Goal: Check status: Check status

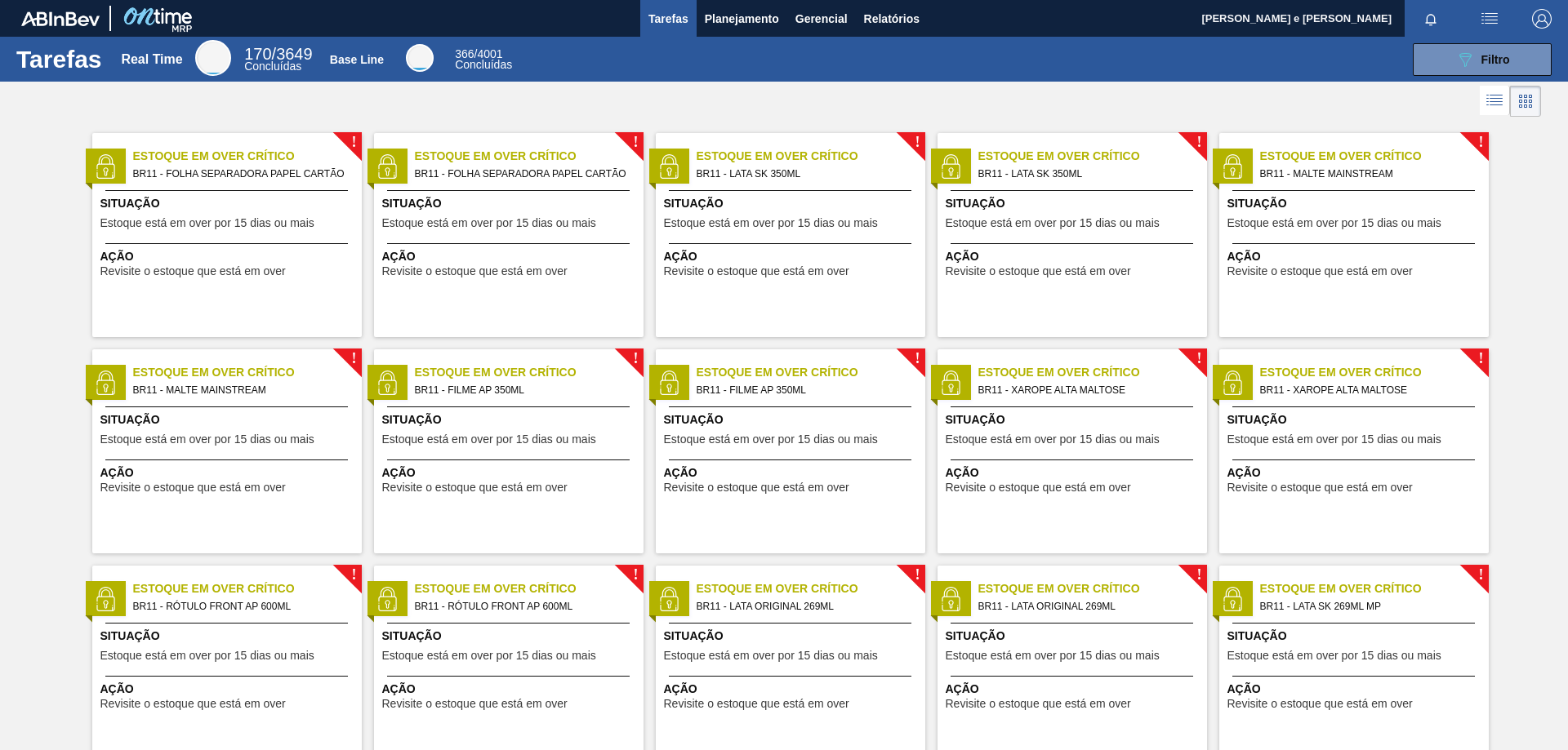
click at [822, 41] on div "Tarefas Real Time 170 / 3649 Concluídas Base Line 366 / 4001 Concluídas 089F7B8…" at bounding box center [784, 58] width 1568 height 45
click at [1501, 54] on span "Filtro" at bounding box center [1495, 59] width 28 height 13
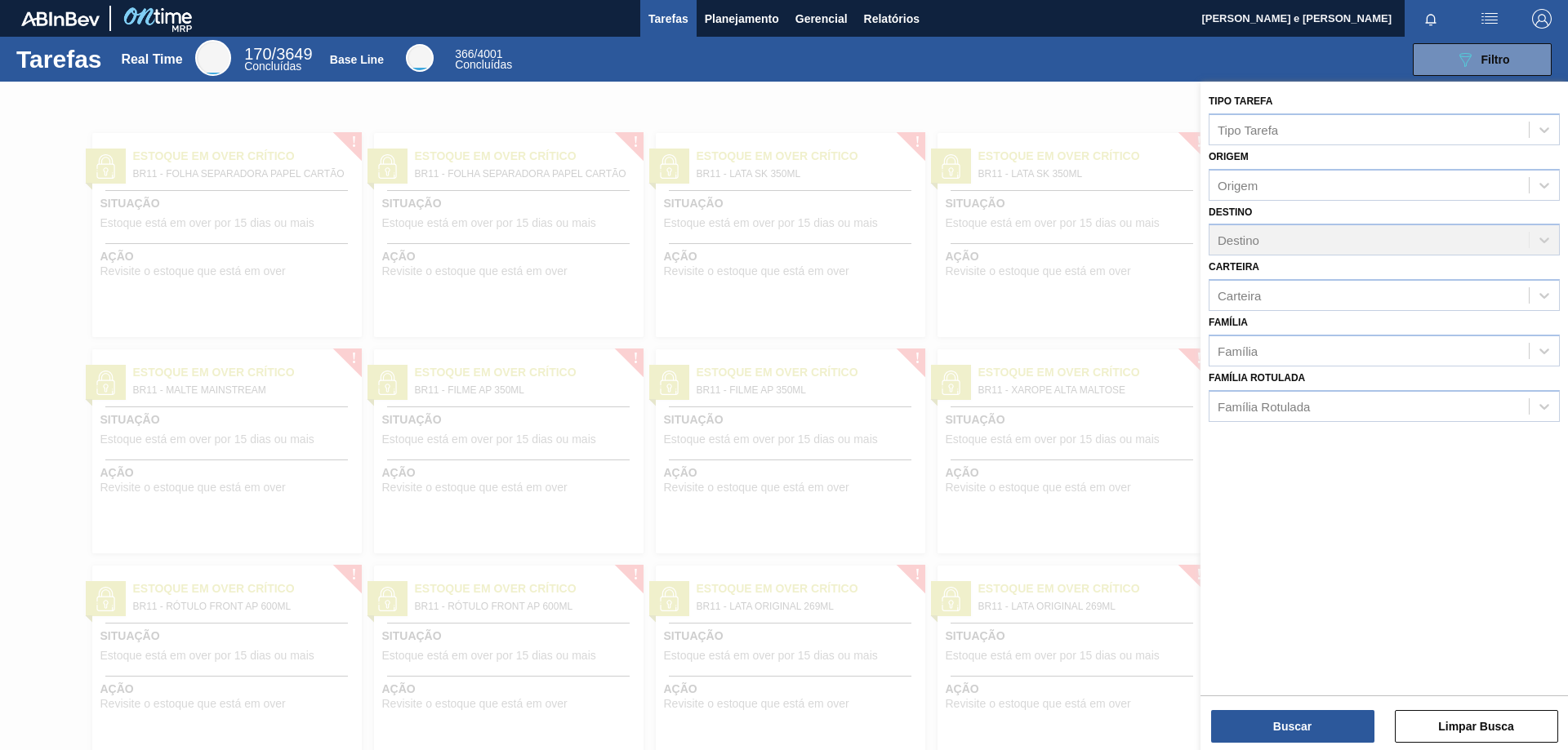
click at [1000, 68] on div "089F7B8B-B2A5-4AFE-B5C0-19BA573D28AC Filtro" at bounding box center [1041, 59] width 1037 height 33
click at [746, 12] on span "Planejamento" at bounding box center [742, 18] width 75 height 19
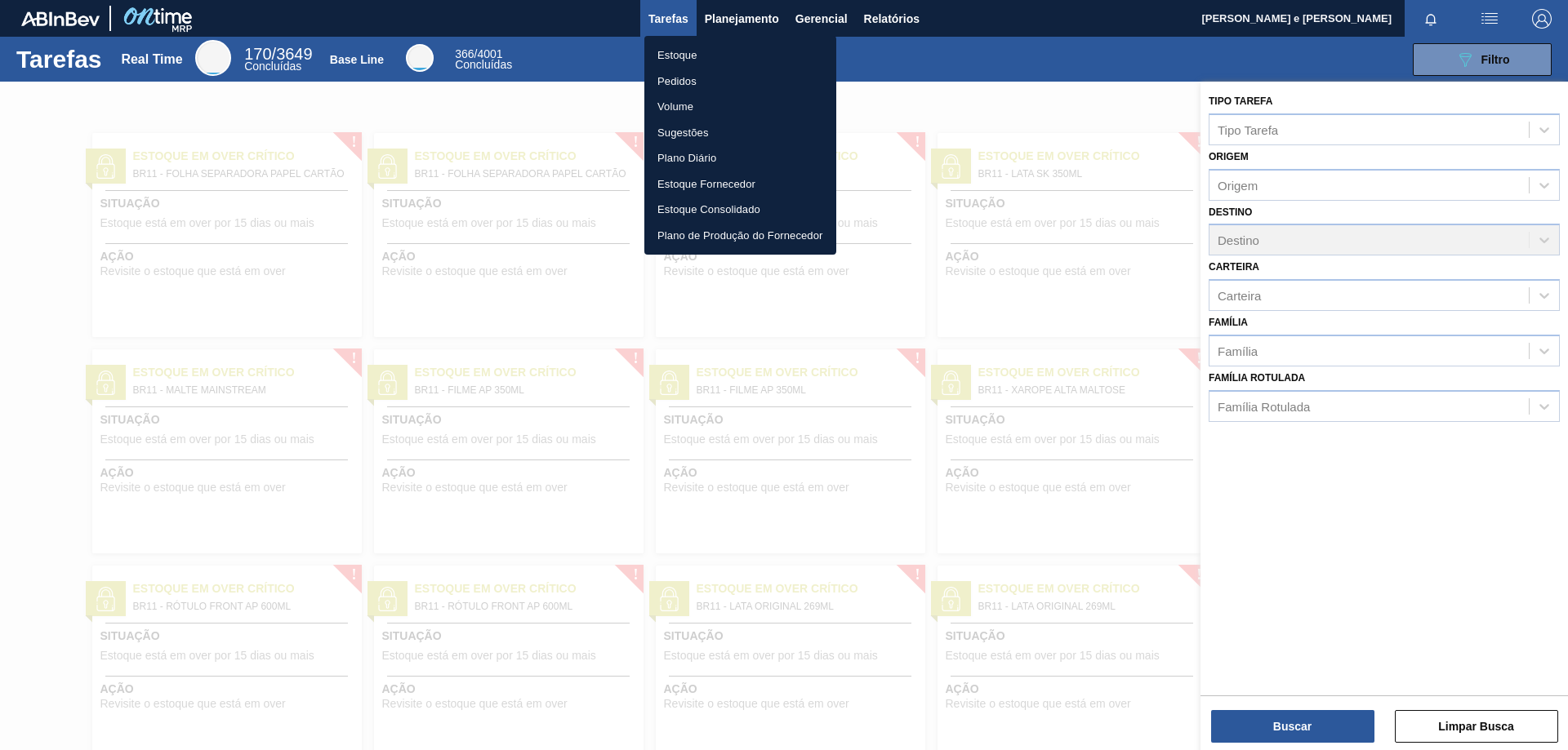
click at [687, 75] on li "Pedidos" at bounding box center [740, 81] width 191 height 26
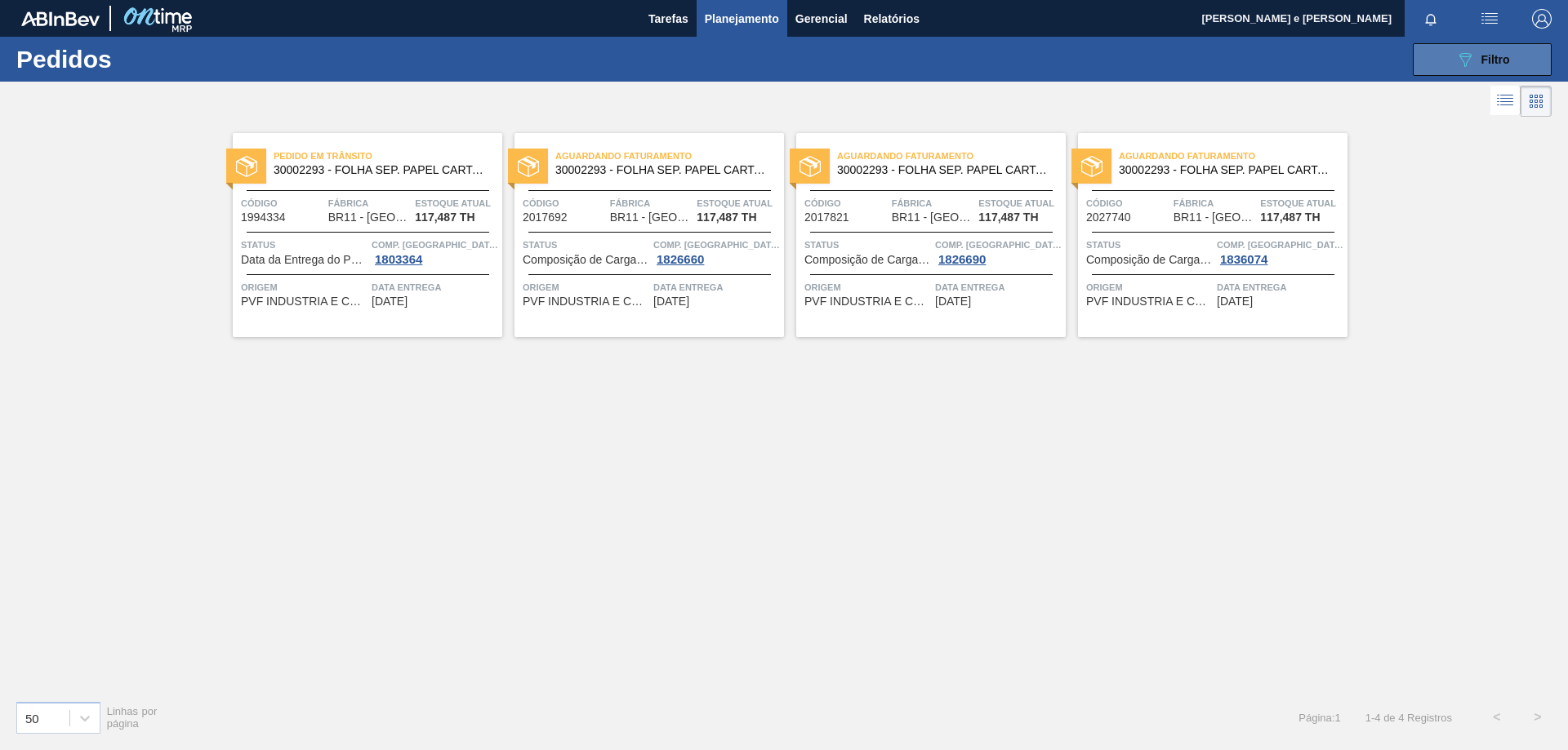
click at [1516, 55] on button "089F7B8B-B2A5-4AFE-B5C0-19BA573D28AC Filtro" at bounding box center [1481, 59] width 139 height 33
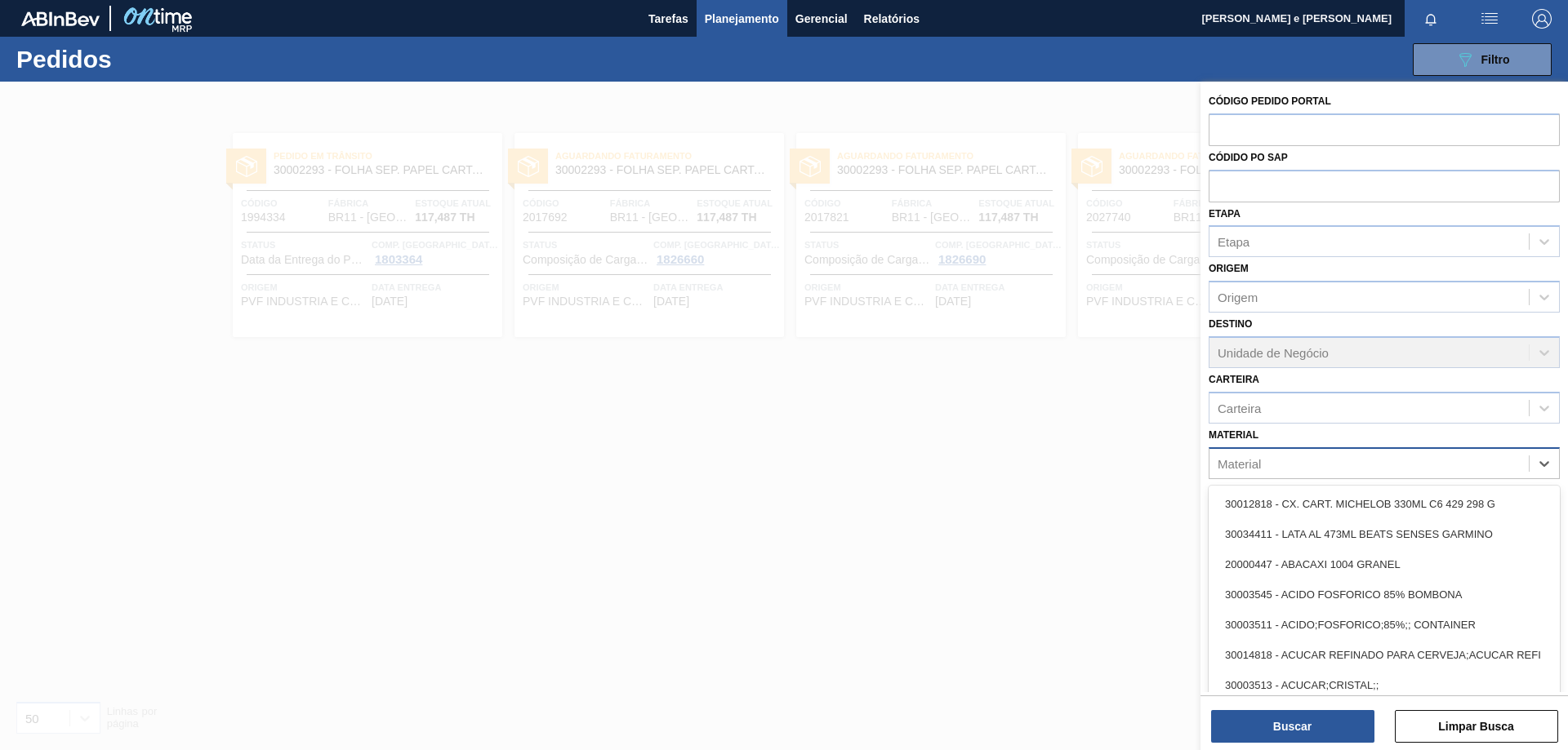
click at [1267, 462] on div "Material" at bounding box center [1368, 463] width 319 height 24
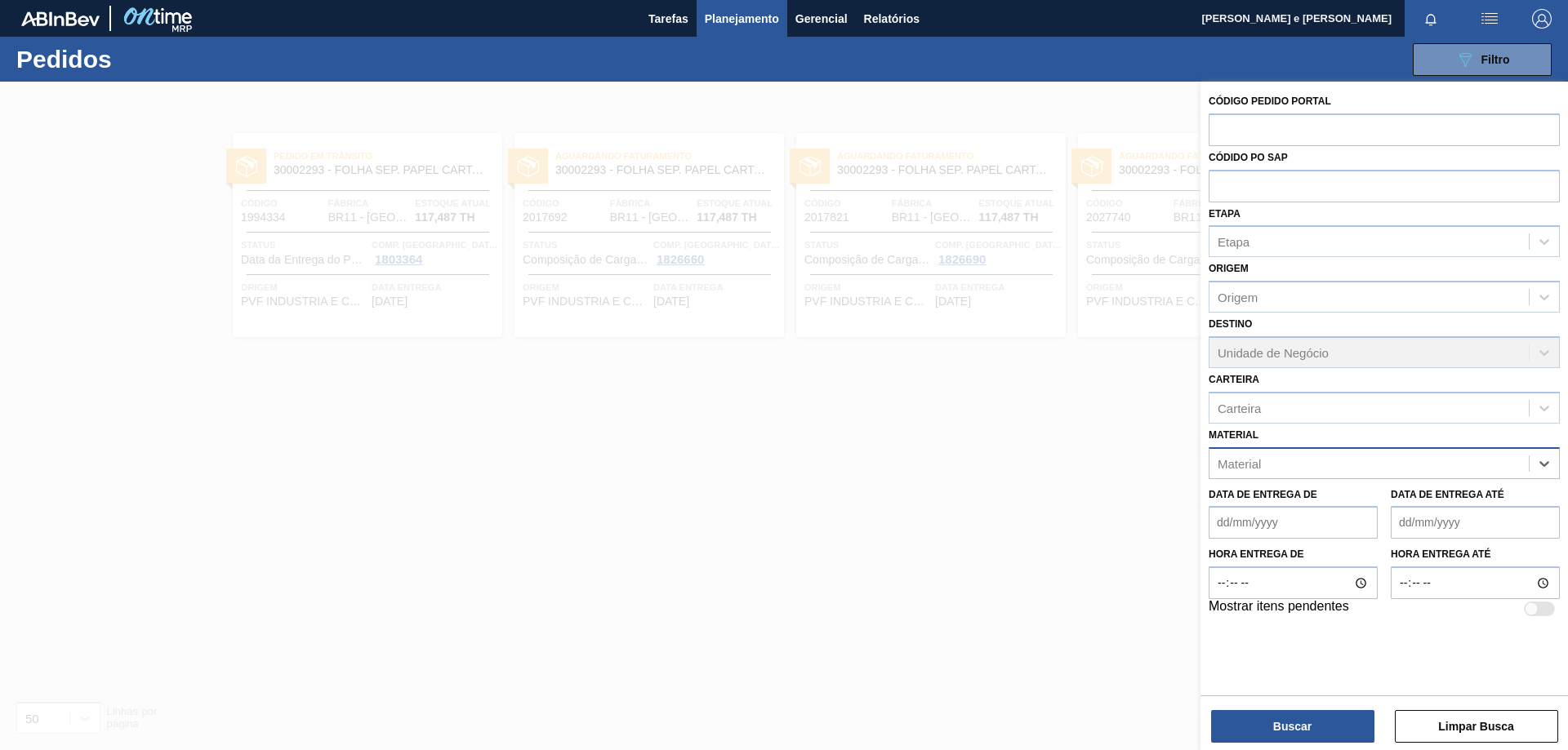
click at [1259, 461] on div "Material" at bounding box center [1238, 463] width 43 height 14
click at [1236, 467] on div "Material" at bounding box center [1238, 463] width 43 height 14
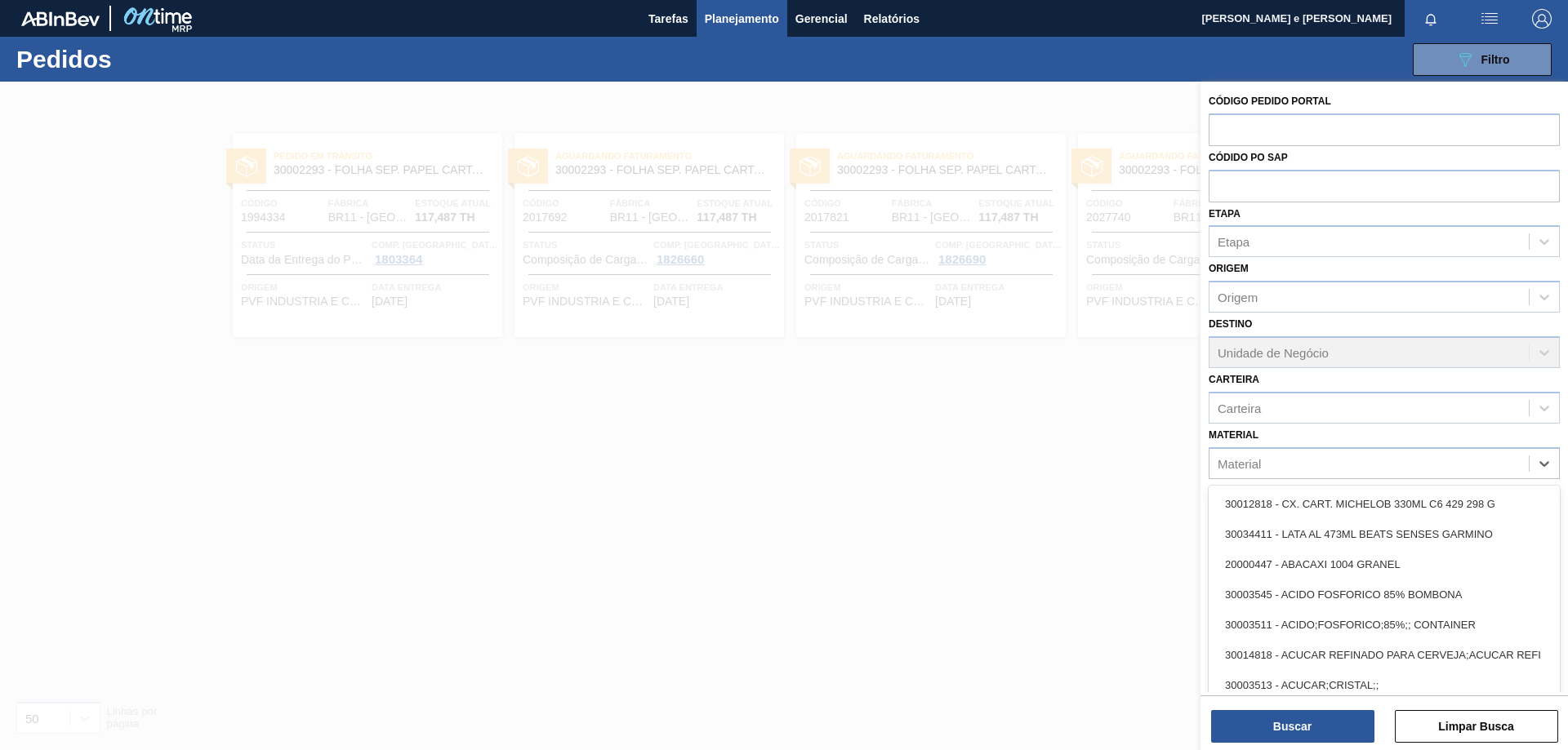
click at [943, 530] on div at bounding box center [784, 457] width 1568 height 750
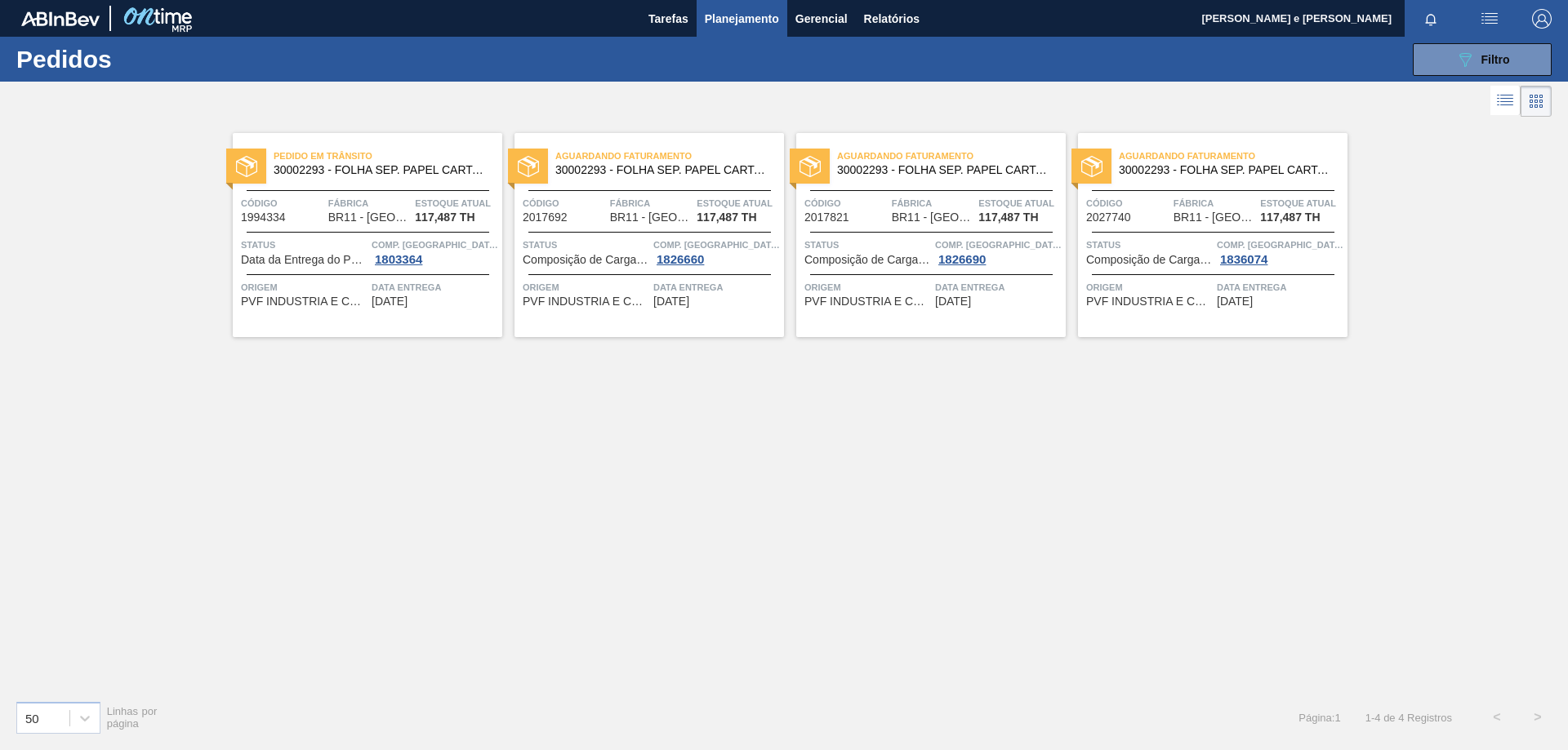
click at [1271, 472] on div "Pedido [PERSON_NAME] 30002293 - FOLHA SEP. PAPEL CARTAO 1200x1000M 350g Código …" at bounding box center [784, 405] width 1568 height 567
click at [1453, 46] on button "089F7B8B-B2A5-4AFE-B5C0-19BA573D28AC Filtro" at bounding box center [1481, 59] width 139 height 33
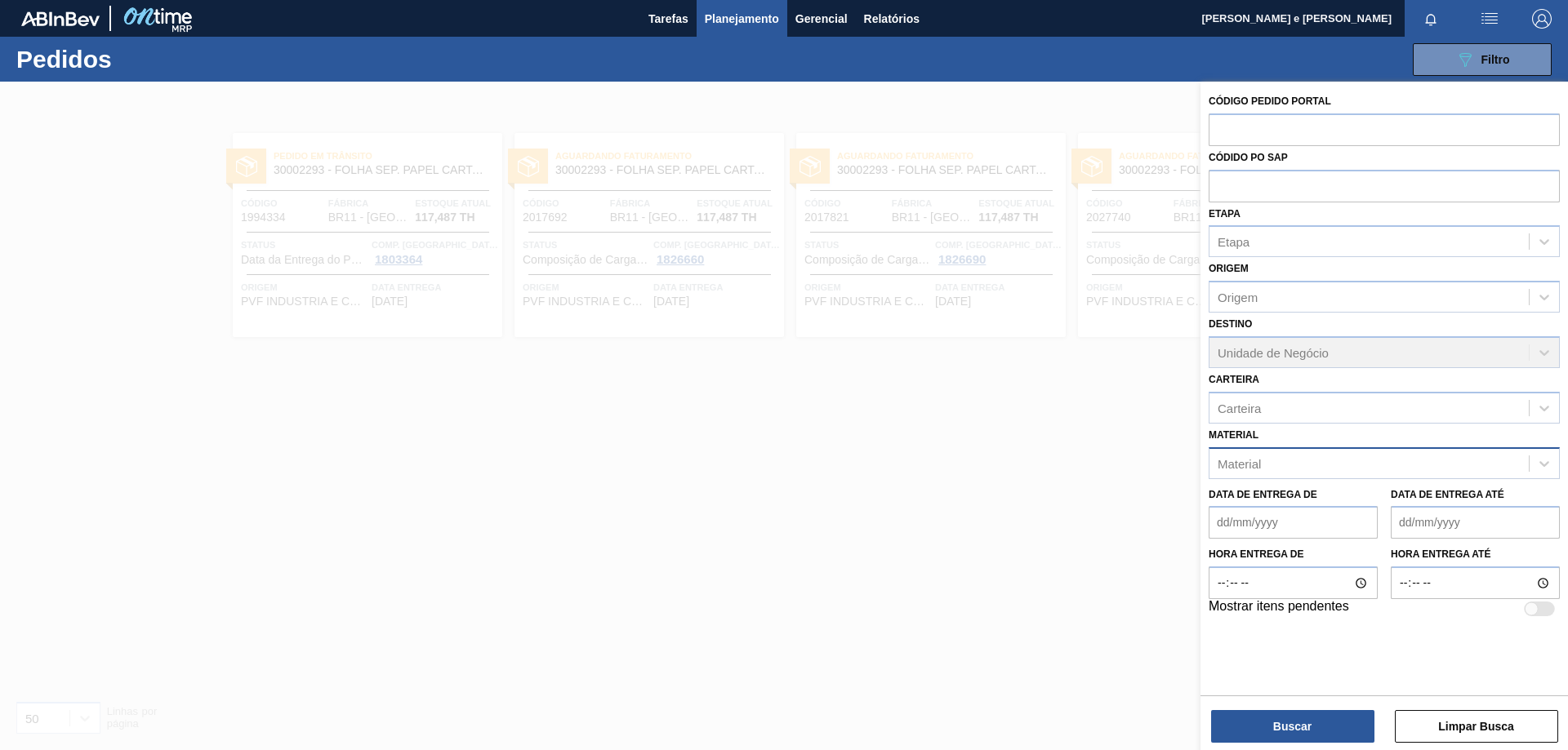
click at [1253, 474] on div "Material" at bounding box center [1368, 463] width 319 height 24
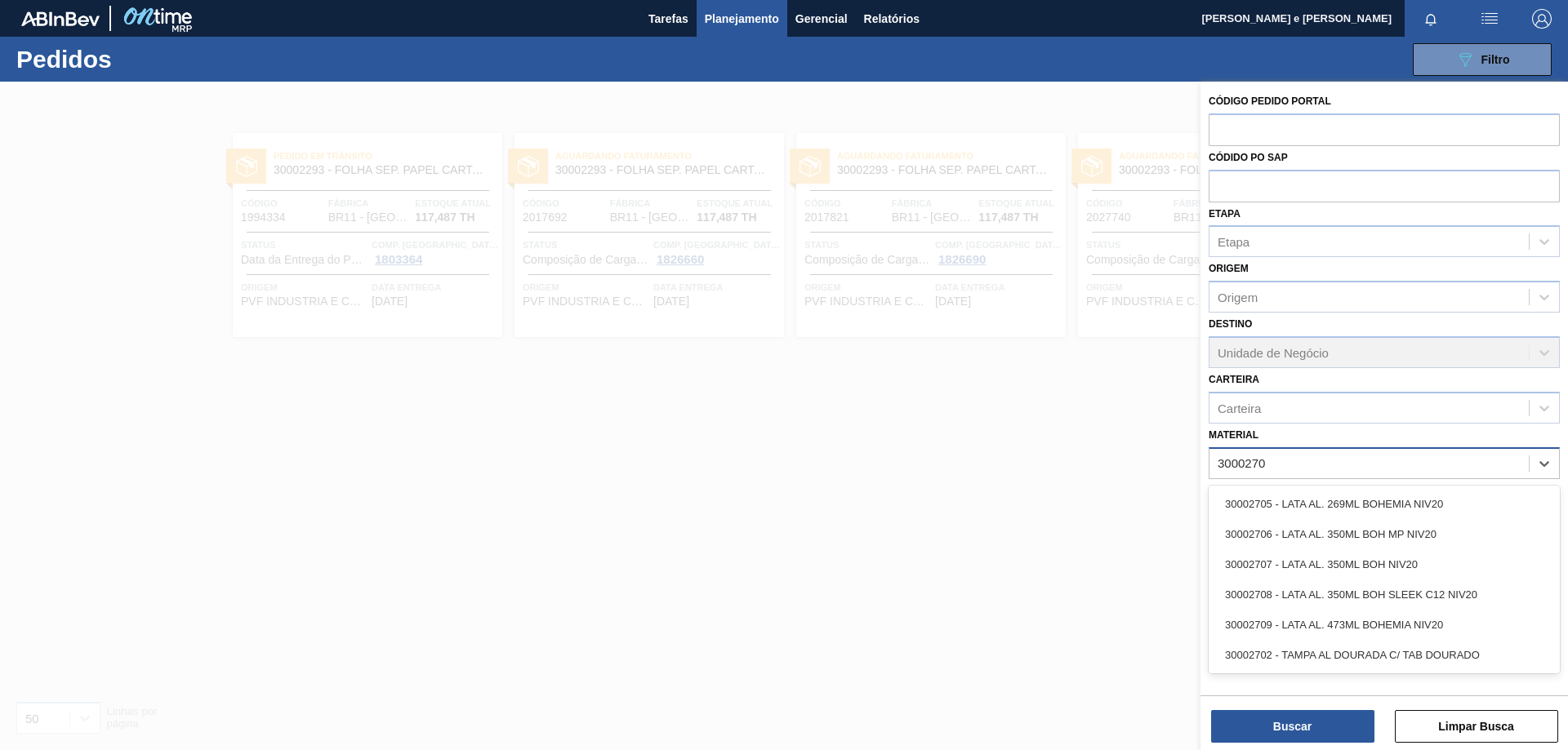
type input "30002702"
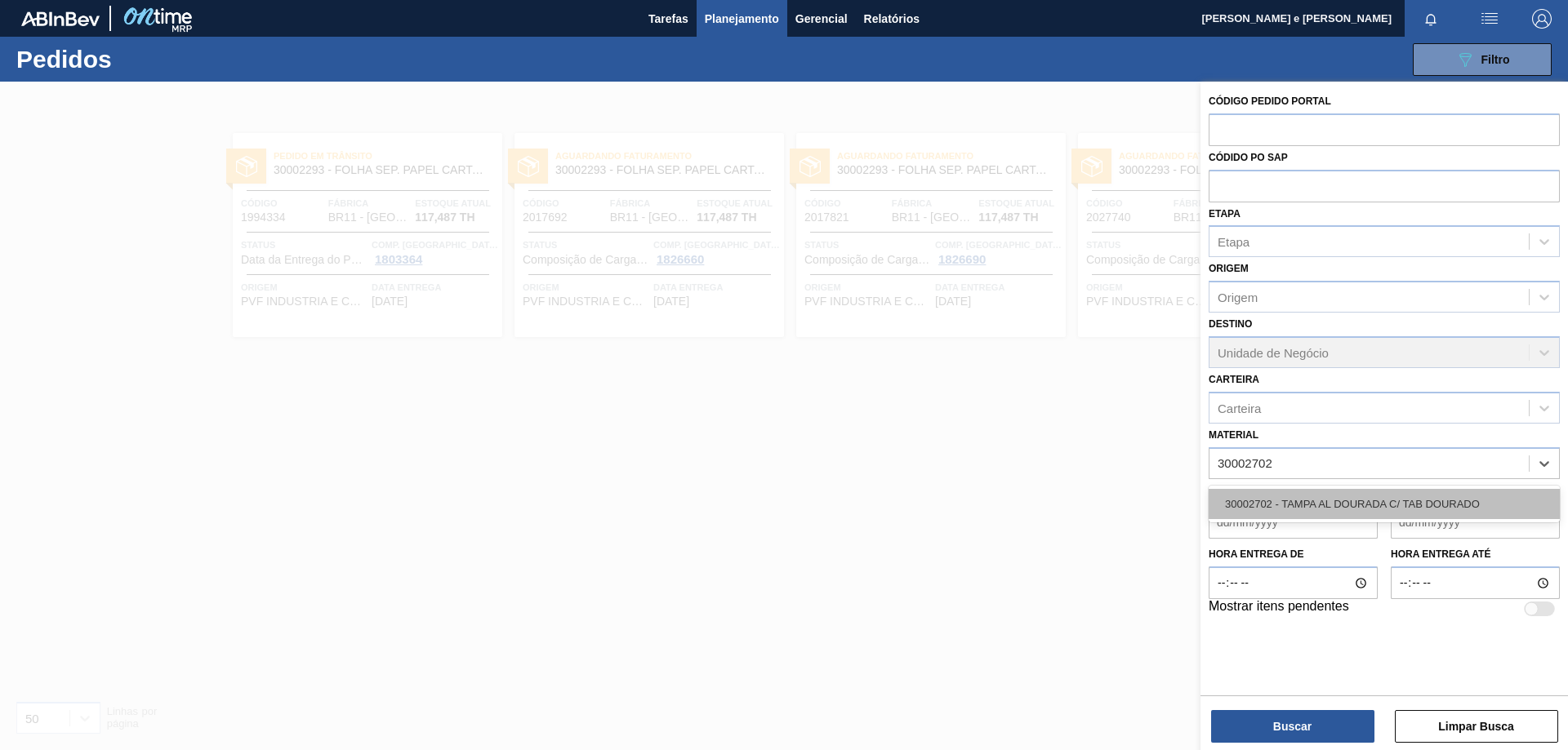
click at [1290, 500] on div "30002702 - TAMPA AL DOURADA C/ TAB DOURADO" at bounding box center [1384, 503] width 351 height 30
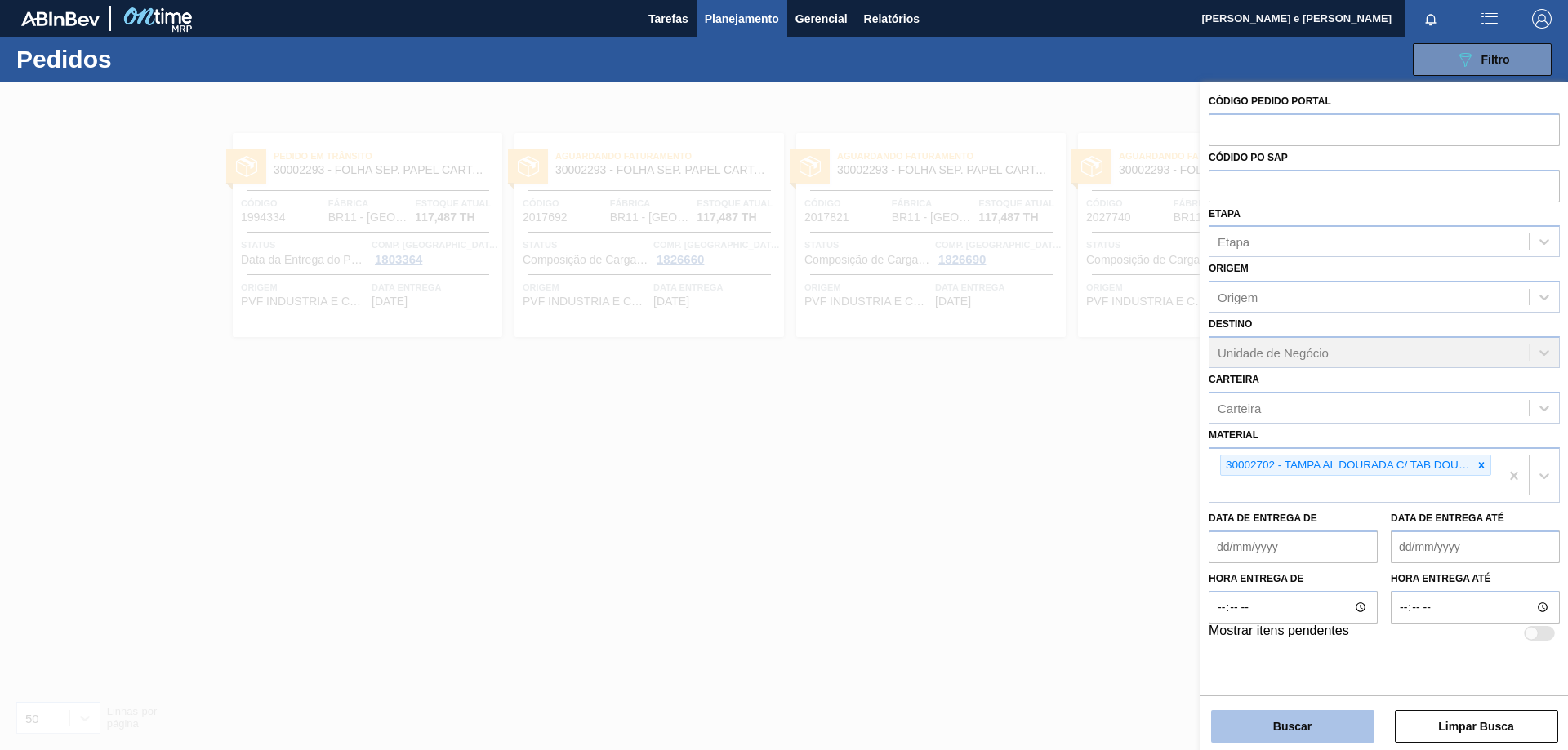
click at [1272, 730] on button "Buscar" at bounding box center [1292, 726] width 163 height 33
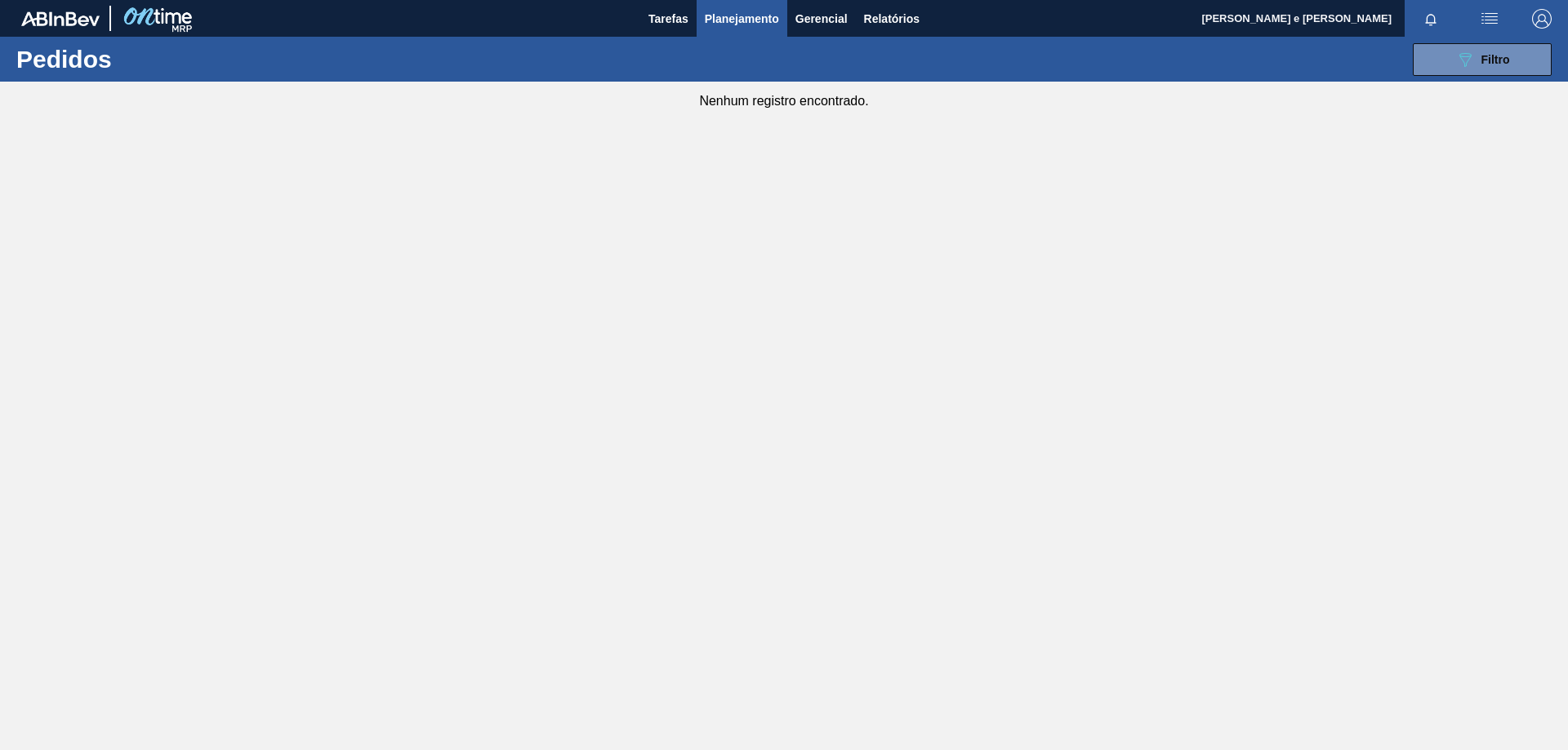
click at [752, 24] on span "Planejamento" at bounding box center [742, 18] width 75 height 19
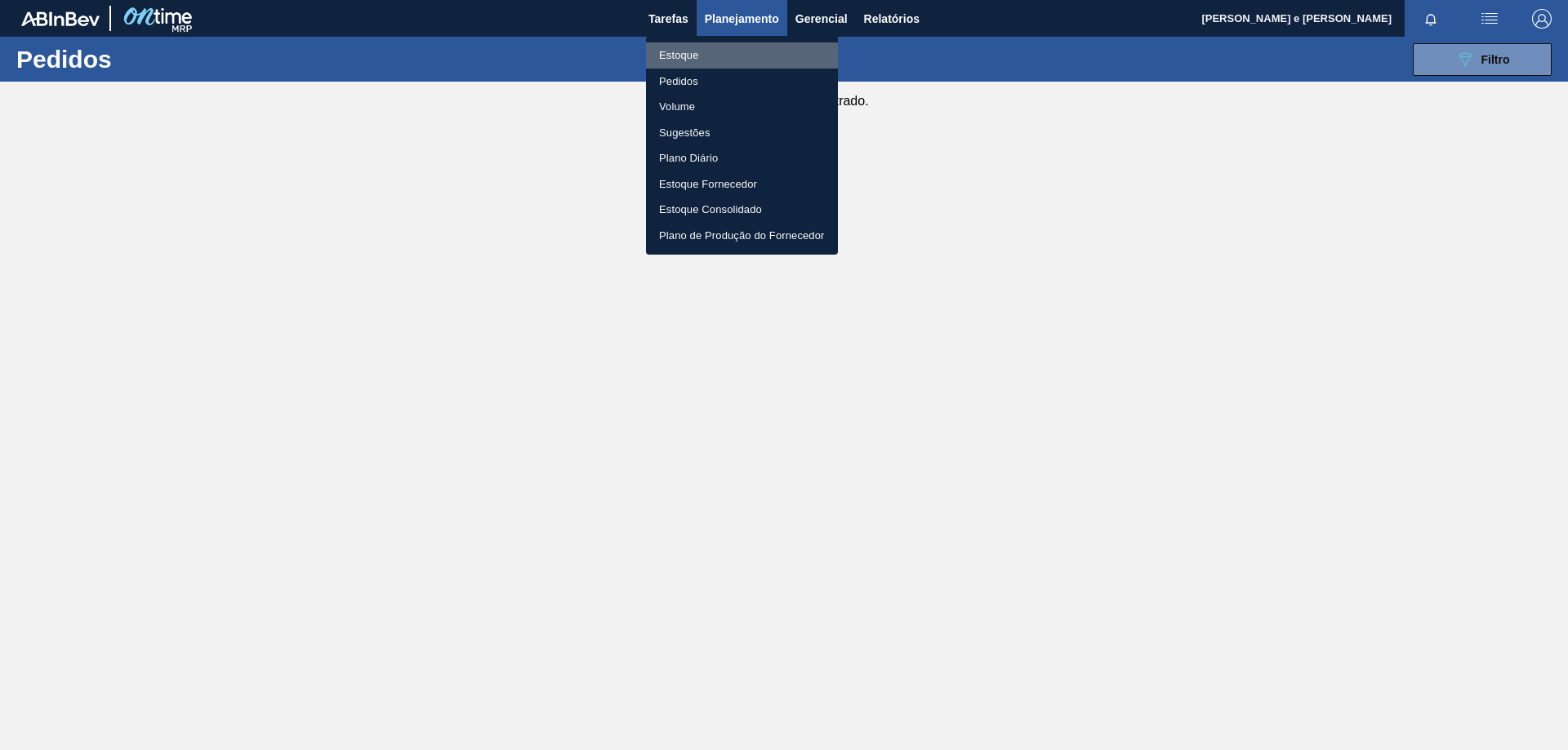
click at [664, 44] on li "Estoque" at bounding box center [741, 56] width 191 height 26
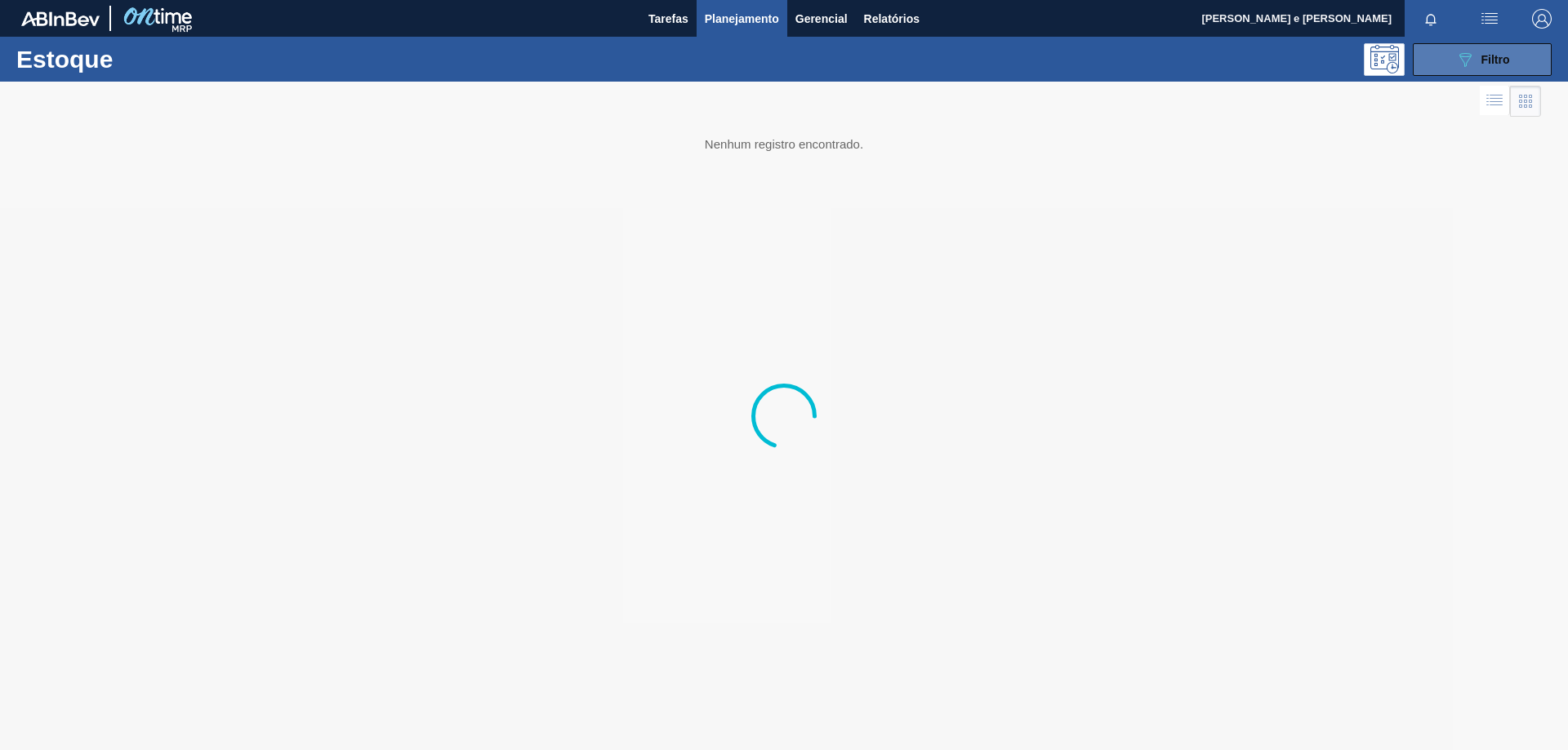
click at [1458, 57] on icon "089F7B8B-B2A5-4AFE-B5C0-19BA573D28AC" at bounding box center [1464, 59] width 19 height 19
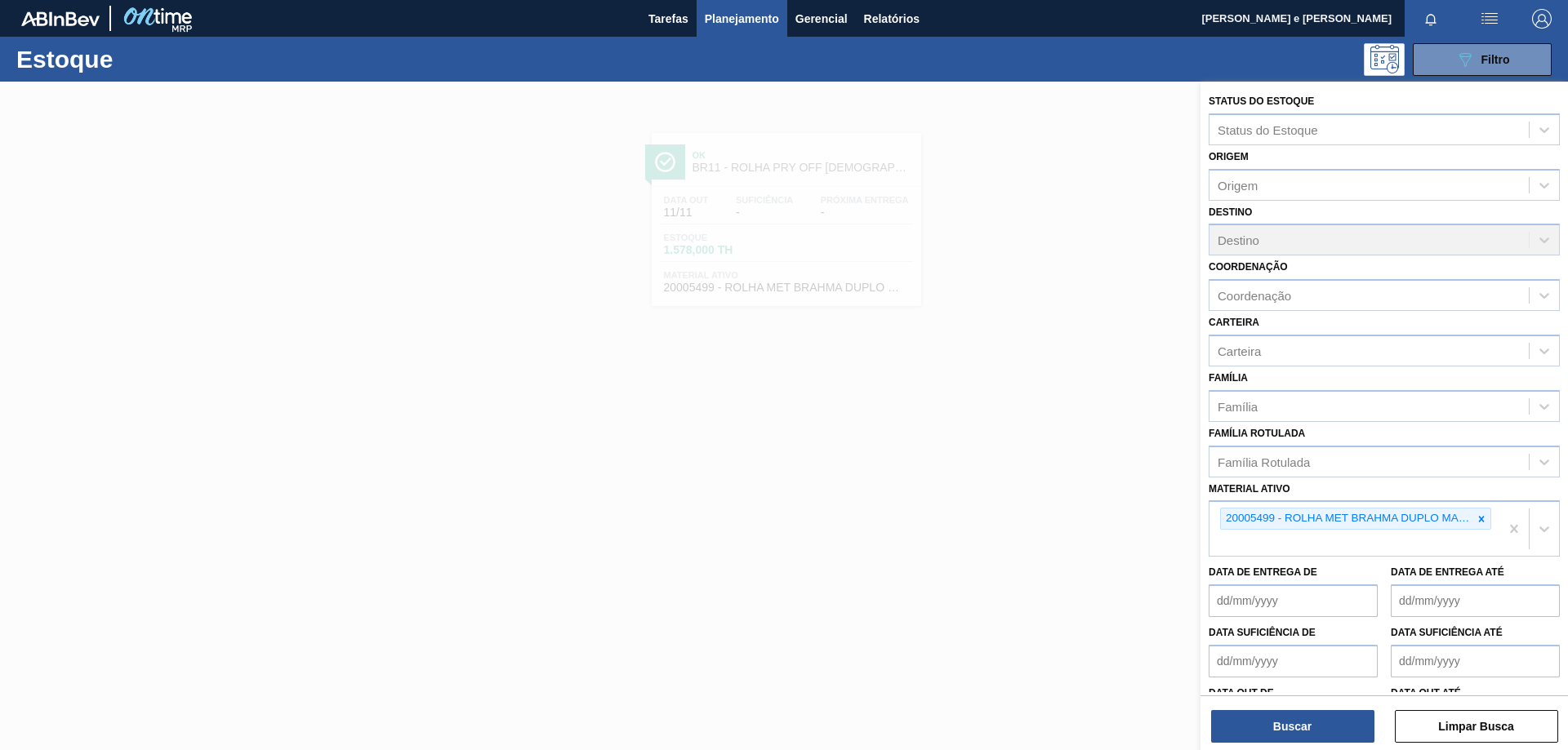
click at [1218, 46] on div "089F7B8B-B2A5-4AFE-B5C0-19BA573D28AC Filtro" at bounding box center [910, 59] width 1299 height 33
click at [1284, 724] on button "Buscar" at bounding box center [1292, 726] width 163 height 33
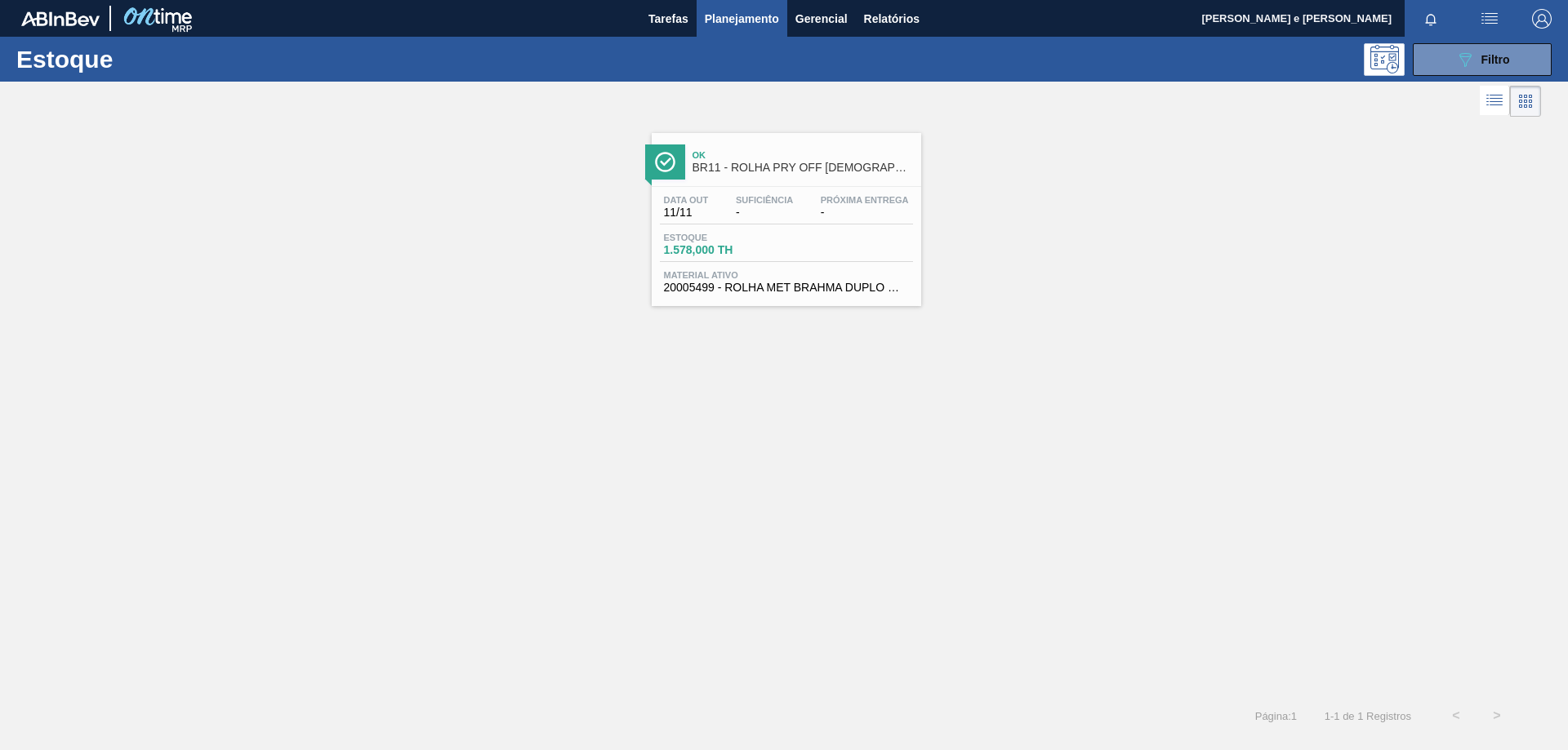
click at [1109, 131] on div "Ok BR11 - ROLHA PRY OFF BRAHMA DUPLO MALTE 300ML Data out 11/11 Suficiência - P…" at bounding box center [784, 213] width 1568 height 185
click at [1485, 45] on button "089F7B8B-B2A5-4AFE-B5C0-19BA573D28AC Filtro" at bounding box center [1481, 59] width 139 height 33
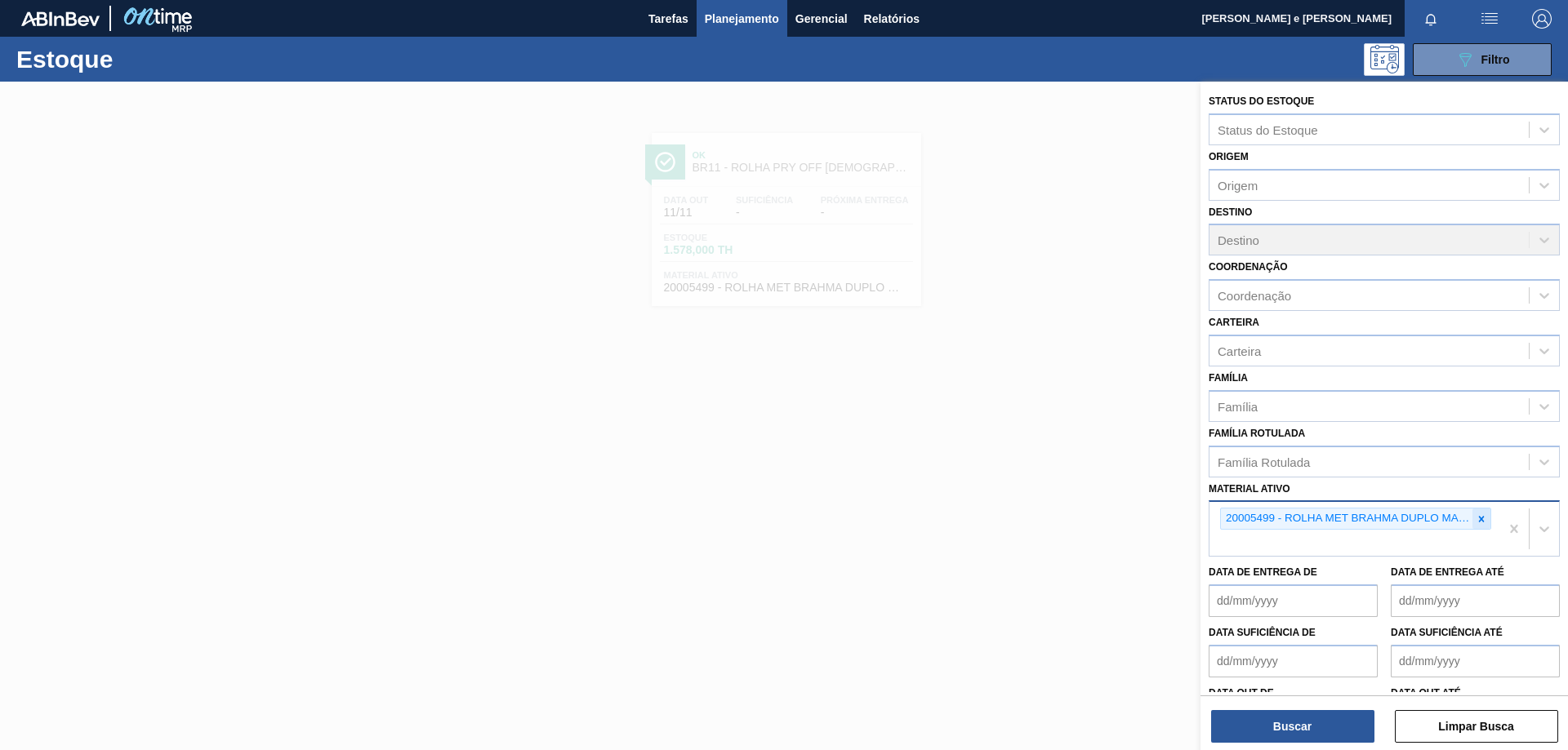
click at [1484, 520] on div at bounding box center [1481, 519] width 18 height 20
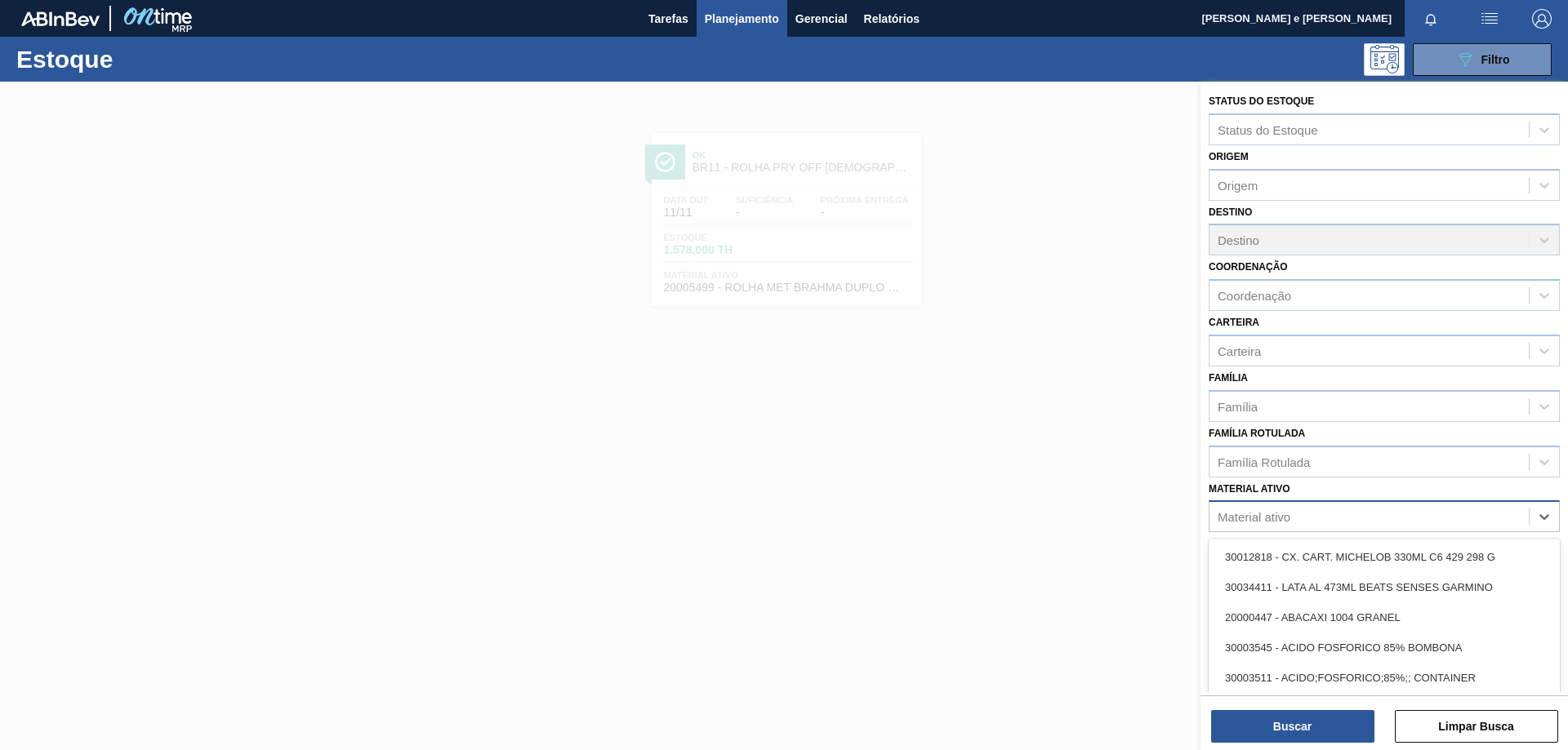
click at [1349, 517] on div "Material ativo" at bounding box center [1368, 517] width 319 height 24
type ativo "30002702"
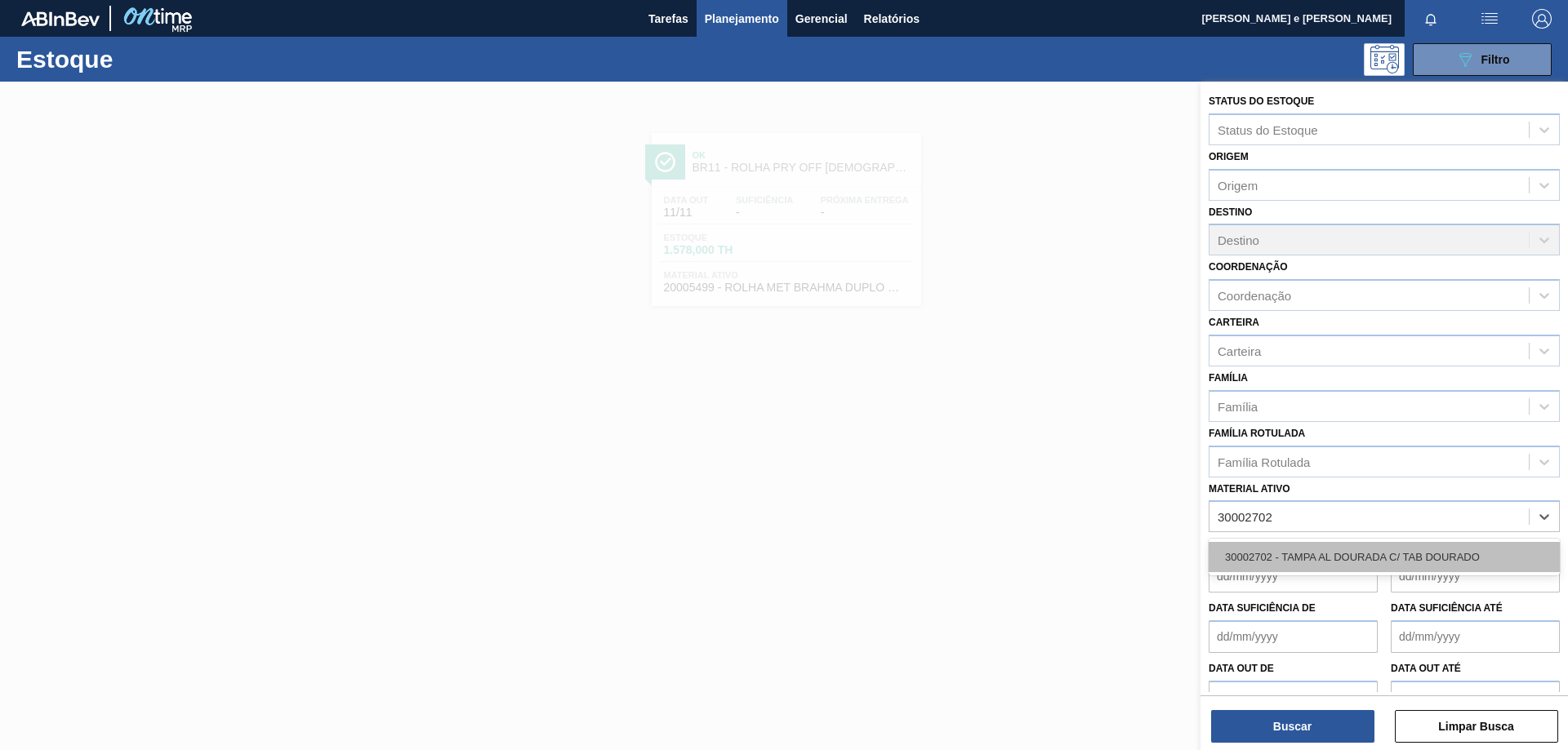
click at [1416, 560] on div "30002702 - TAMPA AL DOURADA C/ TAB DOURADO" at bounding box center [1384, 557] width 351 height 30
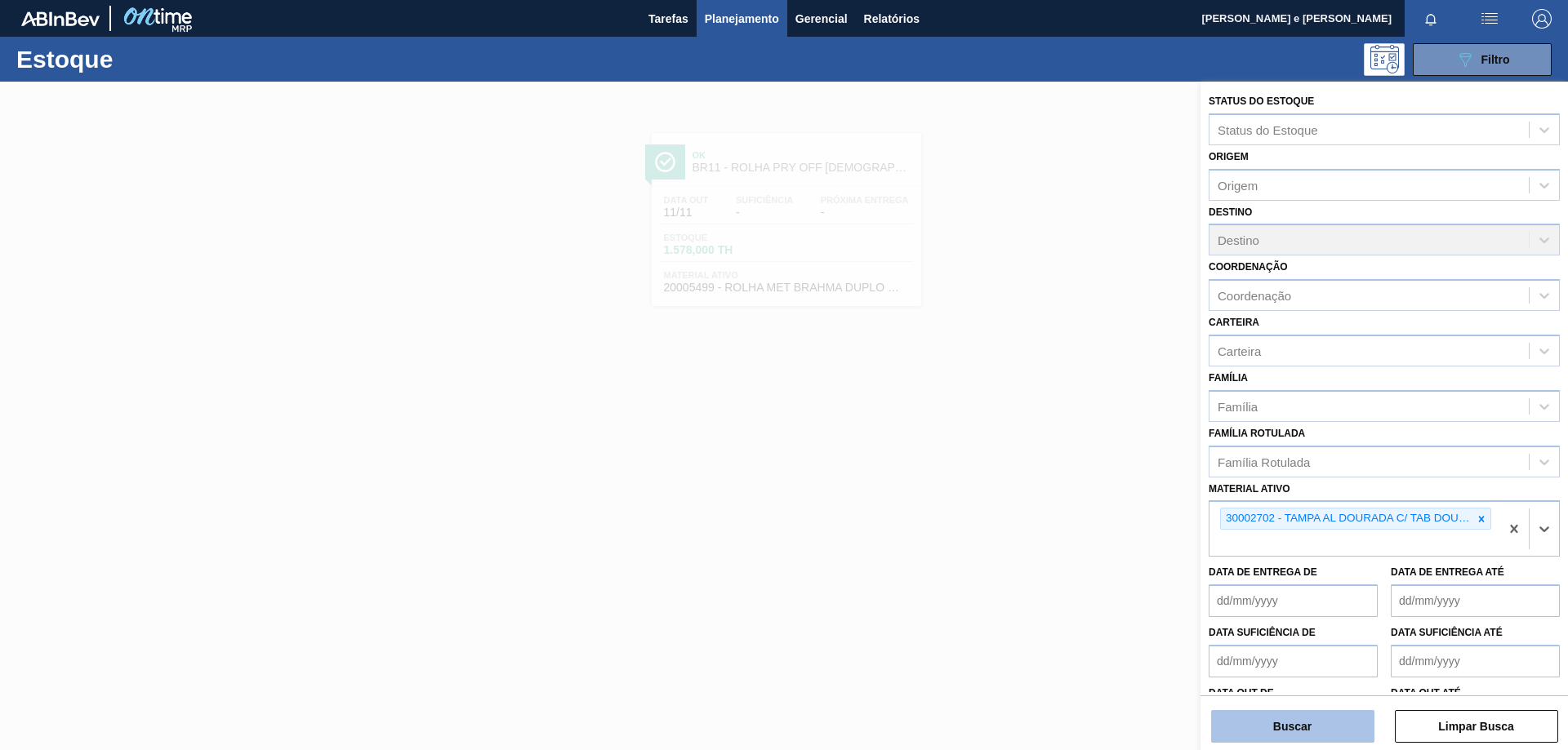
click at [1278, 726] on button "Buscar" at bounding box center [1292, 726] width 163 height 33
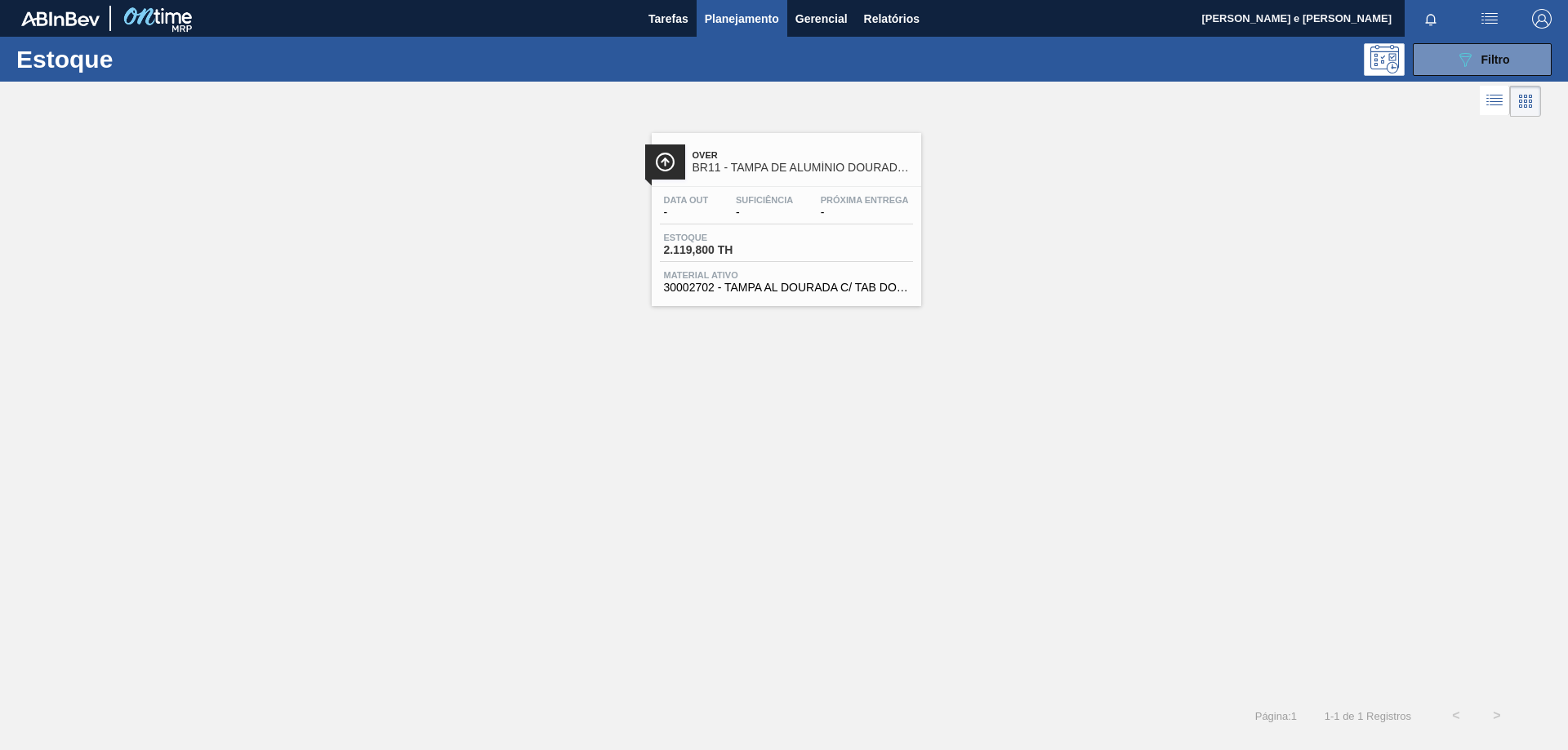
click at [779, 181] on div "Over BR11 - TAMPA DE ALUMÍNIO DOURADA TAB DOURADO Data out - Suficiência - Próx…" at bounding box center [787, 220] width 270 height 173
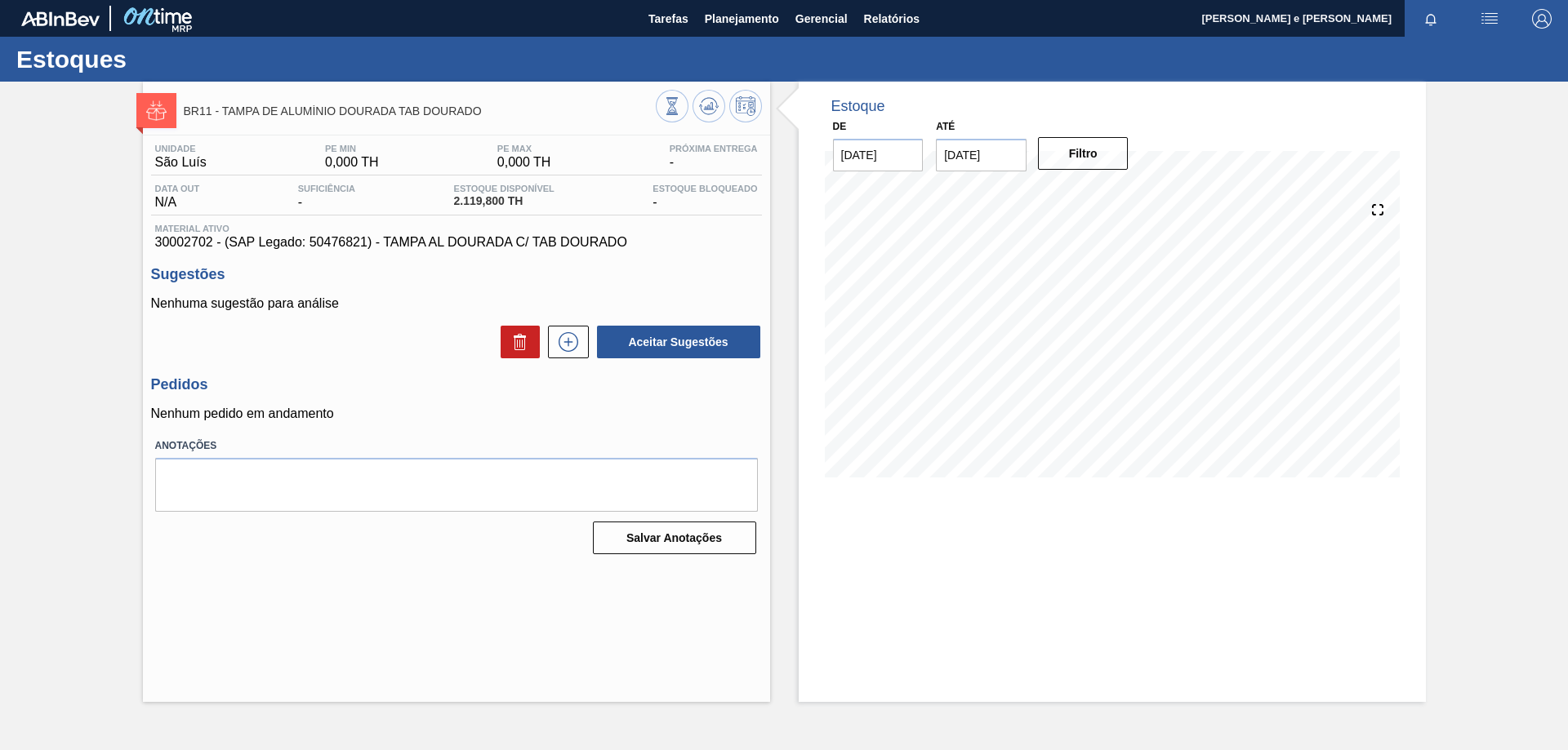
click at [395, 346] on div "Aceitar Sugestões" at bounding box center [457, 342] width 611 height 36
click at [596, 254] on div "Unidade São [PERSON_NAME] PE MIN 0,000 TH PE MAX 0,000 TH Próxima Entrega - Dat…" at bounding box center [457, 348] width 627 height 425
click at [395, 319] on div "Nenhuma sugestão para análise Aceitar Sugestões" at bounding box center [457, 328] width 611 height 64
click at [605, 242] on span "30002702 - (SAP Legado: 50476821) - TAMPA AL DOURADA C/ TAB DOURADO" at bounding box center [456, 242] width 603 height 15
click at [666, 265] on div "Unidade São [PERSON_NAME] PE MIN 0,000 TH PE MAX 0,000 TH Próxima Entrega - Dat…" at bounding box center [457, 348] width 627 height 425
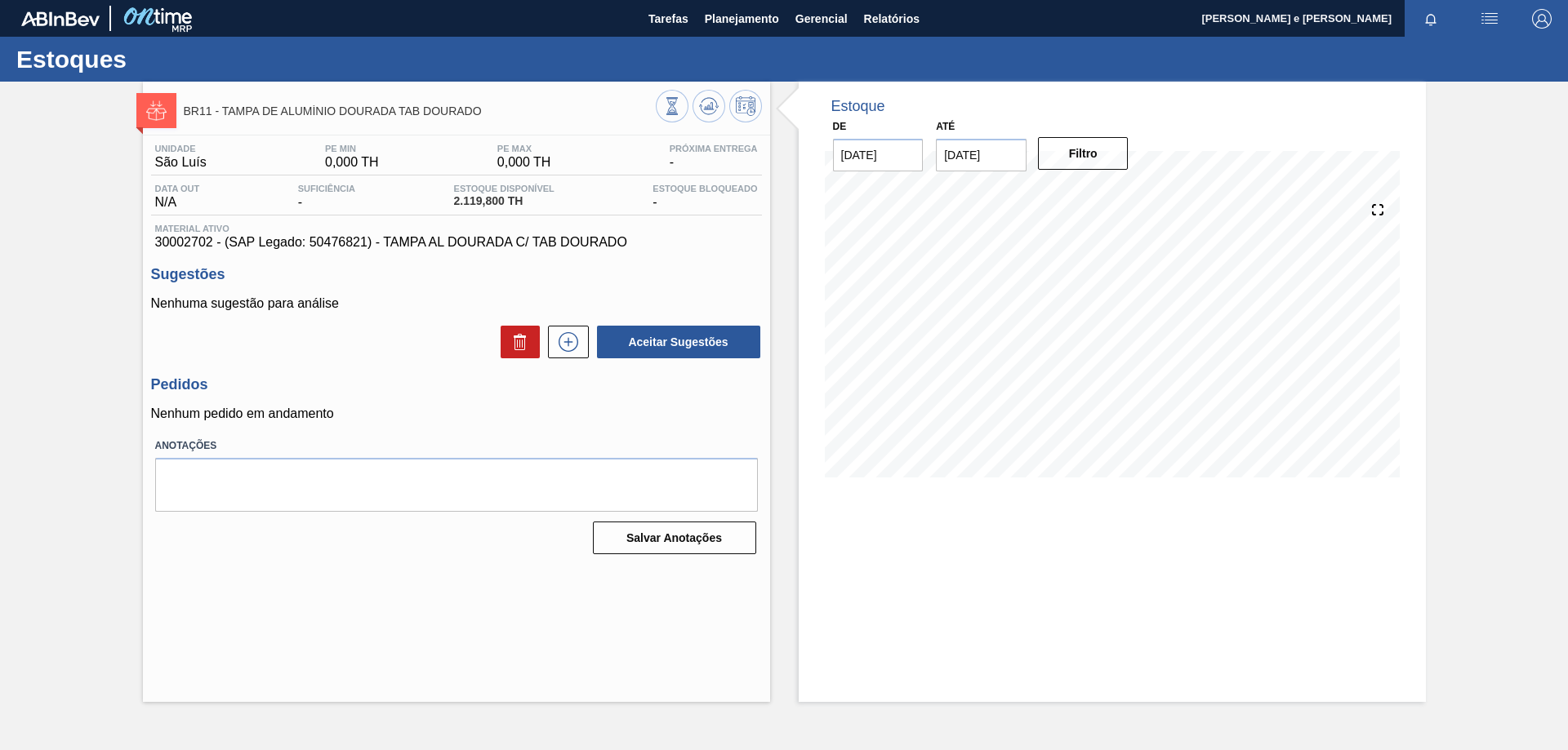
click at [742, 238] on span "30002702 - (SAP Legado: 50476821) - TAMPA AL DOURADA C/ TAB DOURADO" at bounding box center [456, 242] width 603 height 15
click at [875, 478] on div at bounding box center [1112, 339] width 575 height 326
click at [1222, 558] on div "Estoque De [DATE] Até [DATE] Filtro" at bounding box center [1112, 392] width 627 height 621
